Goal: Transaction & Acquisition: Purchase product/service

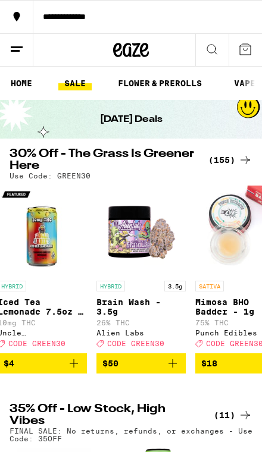
click at [248, 165] on icon at bounding box center [245, 160] width 14 height 14
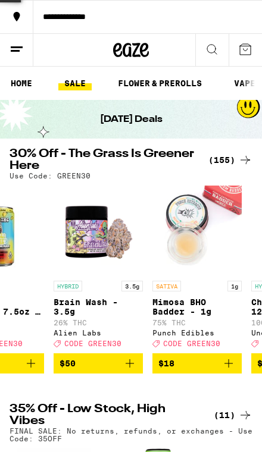
click at [248, 165] on icon at bounding box center [245, 160] width 14 height 14
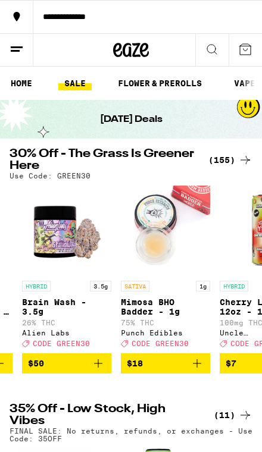
click at [230, 160] on div "(155)" at bounding box center [230, 160] width 44 height 14
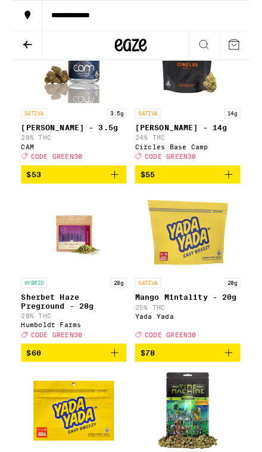
scroll to position [14695, 0]
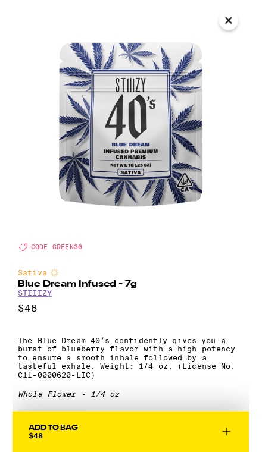
scroll to position [36, 0]
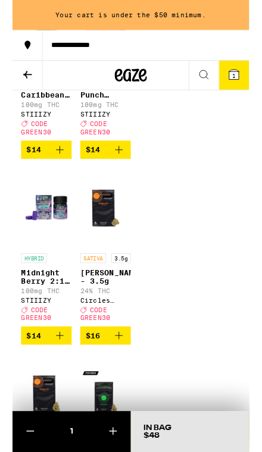
scroll to position [2284, 0]
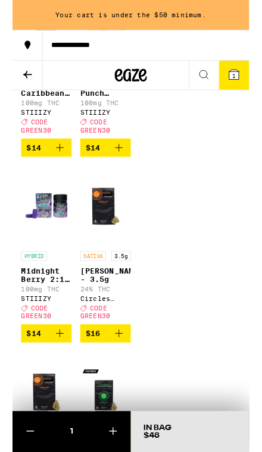
click at [46, 108] on p "Tropical Caribbean Breeze Gummies" at bounding box center [38, 98] width 56 height 19
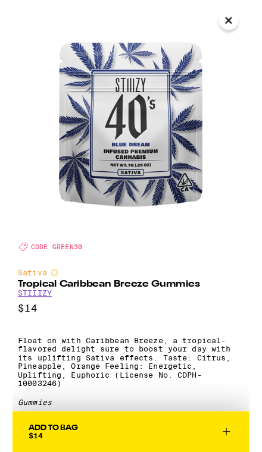
click at [246, 35] on img at bounding box center [131, 131] width 262 height 262
click at [240, 27] on icon "Close" at bounding box center [239, 23] width 14 height 18
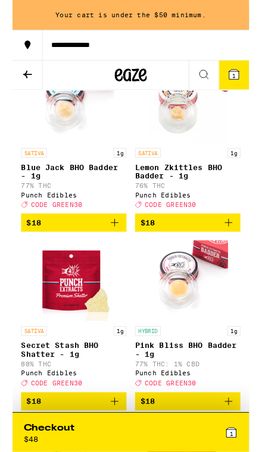
scroll to position [3071, 0]
